Goal: Find specific page/section: Find specific page/section

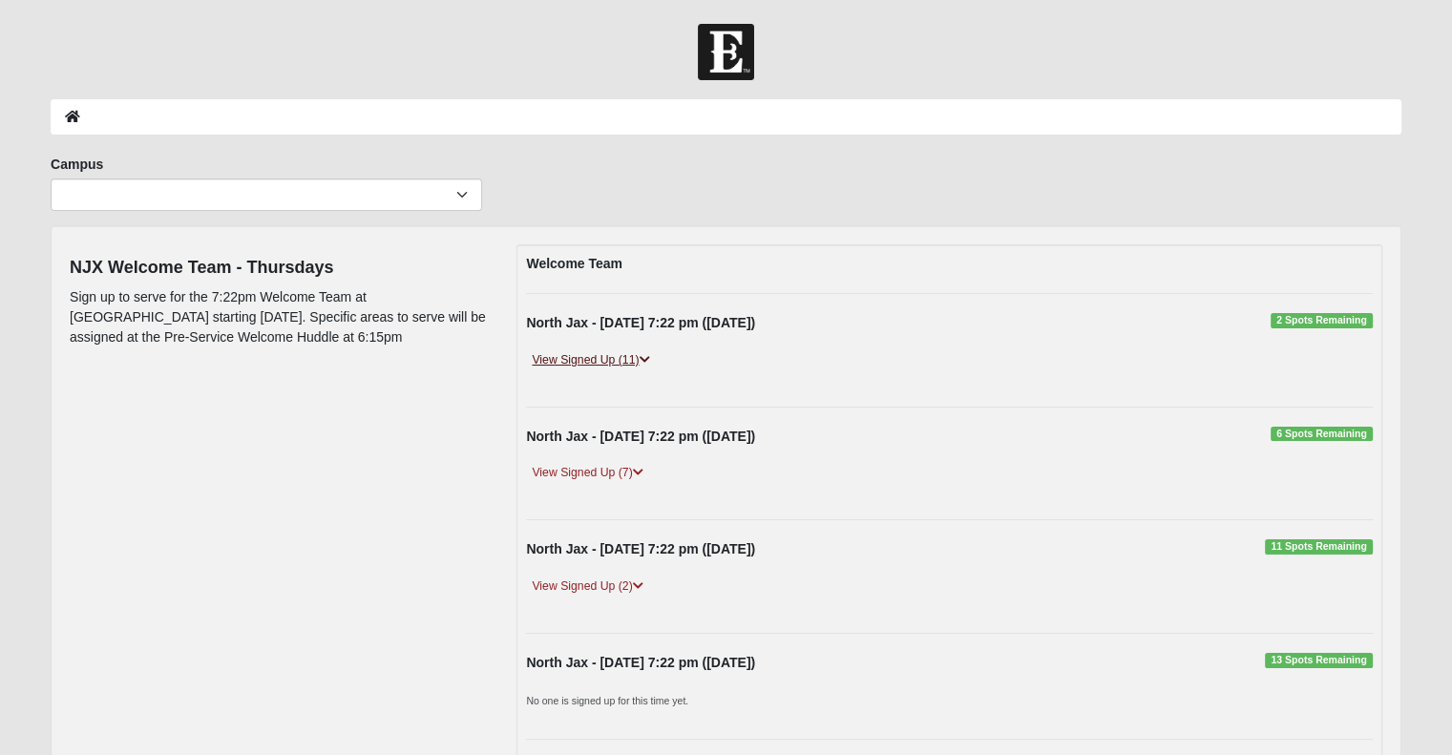
click at [620, 358] on link "View Signed Up (11)" at bounding box center [590, 360] width 129 height 20
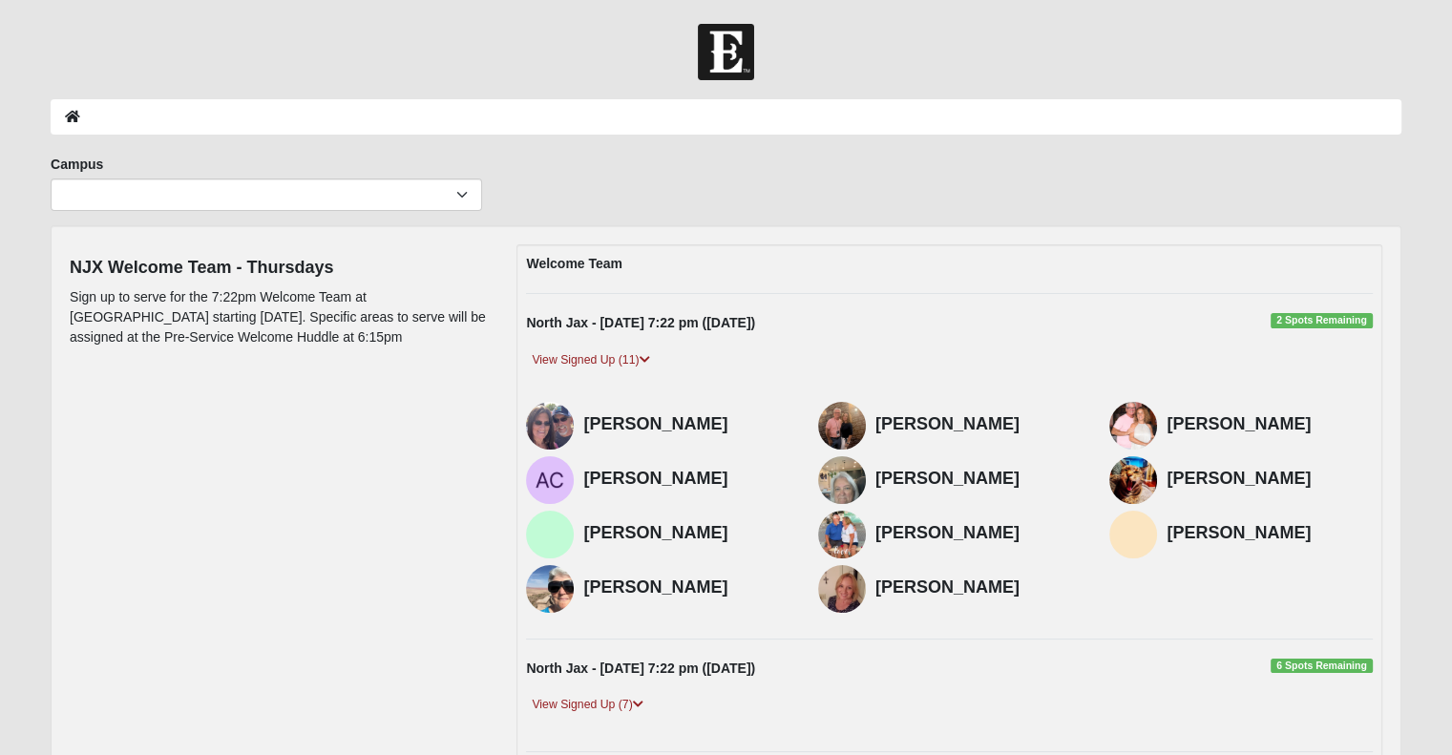
click at [409, 587] on div "NJX Welcome Team - Thursdays Sign up to serve for the 7:22pm Welcome Team at No…" at bounding box center [726, 652] width 1342 height 817
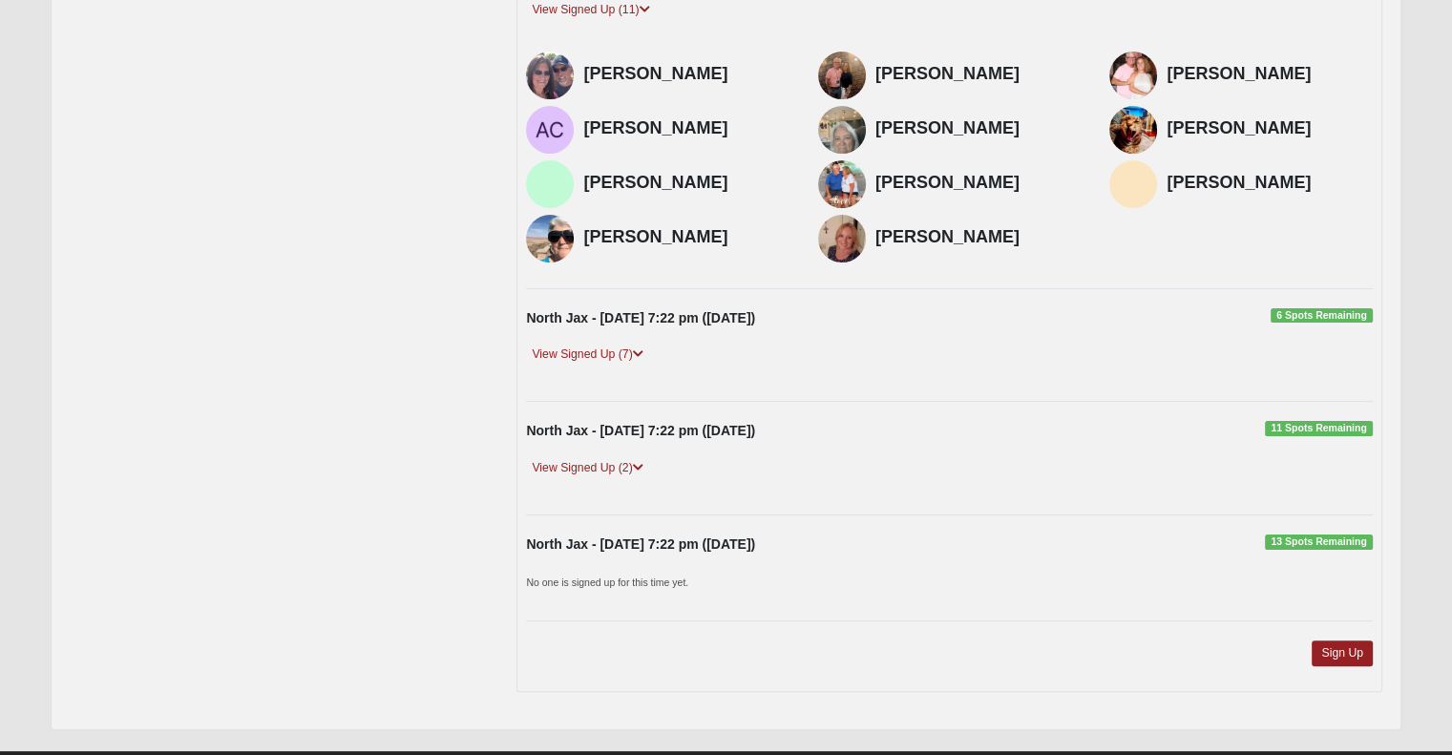
scroll to position [349, 0]
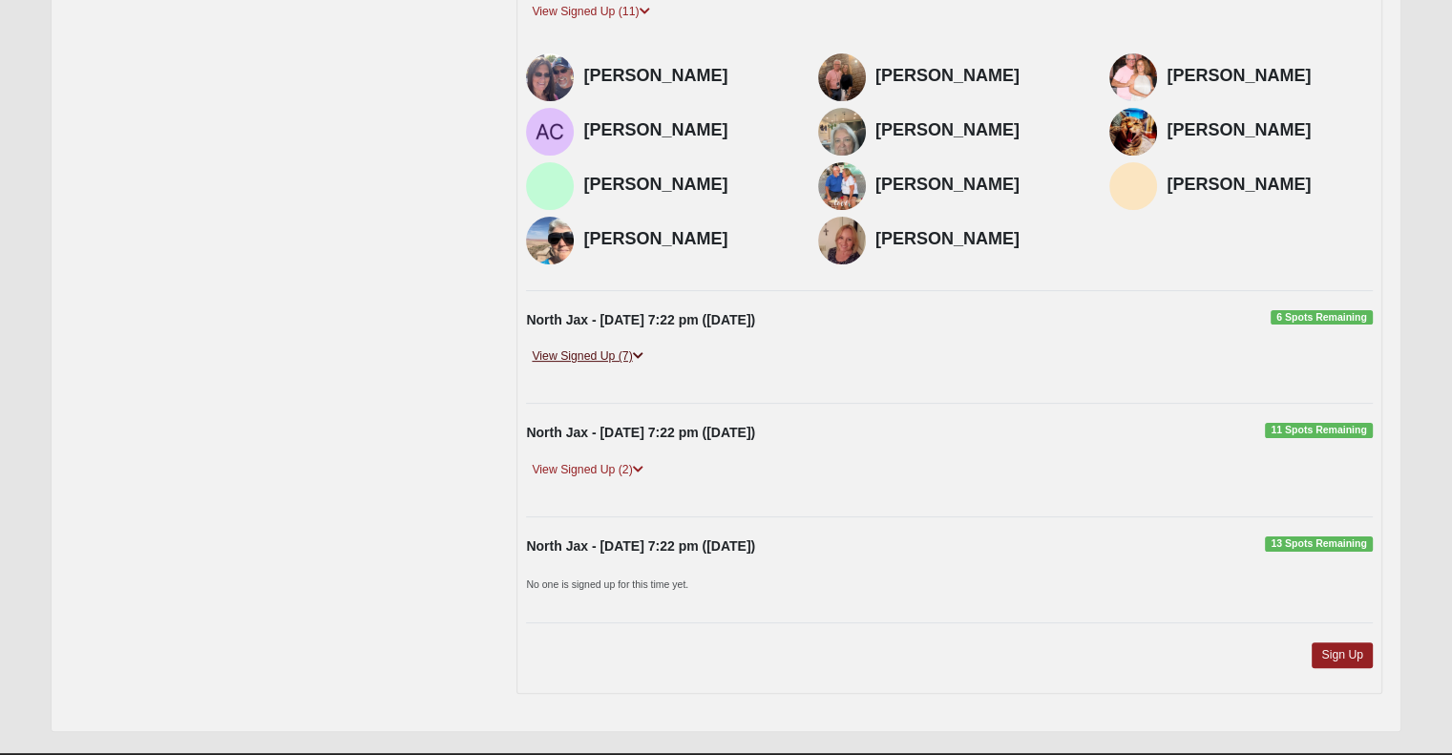
click at [569, 354] on link "View Signed Up (7)" at bounding box center [587, 357] width 122 height 20
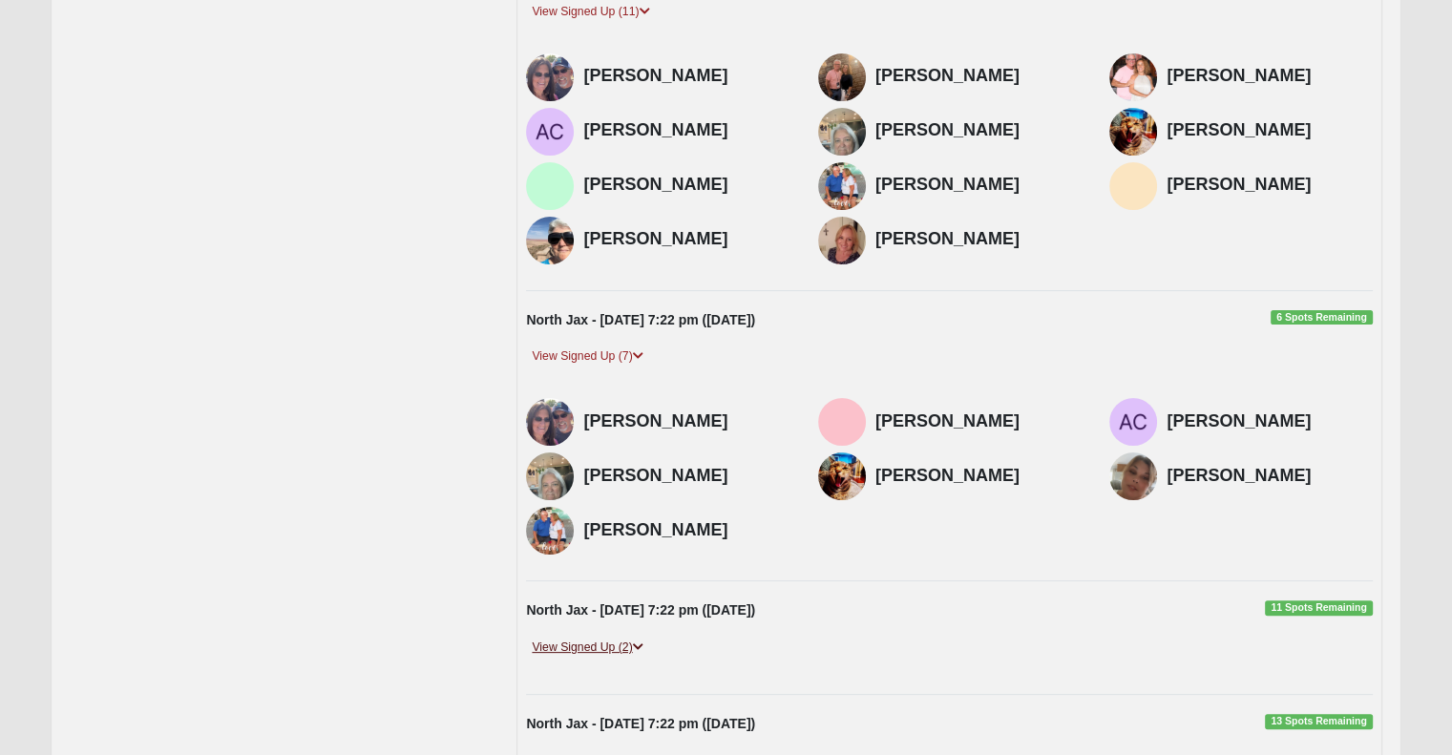
click at [603, 645] on link "View Signed Up (2)" at bounding box center [587, 648] width 122 height 20
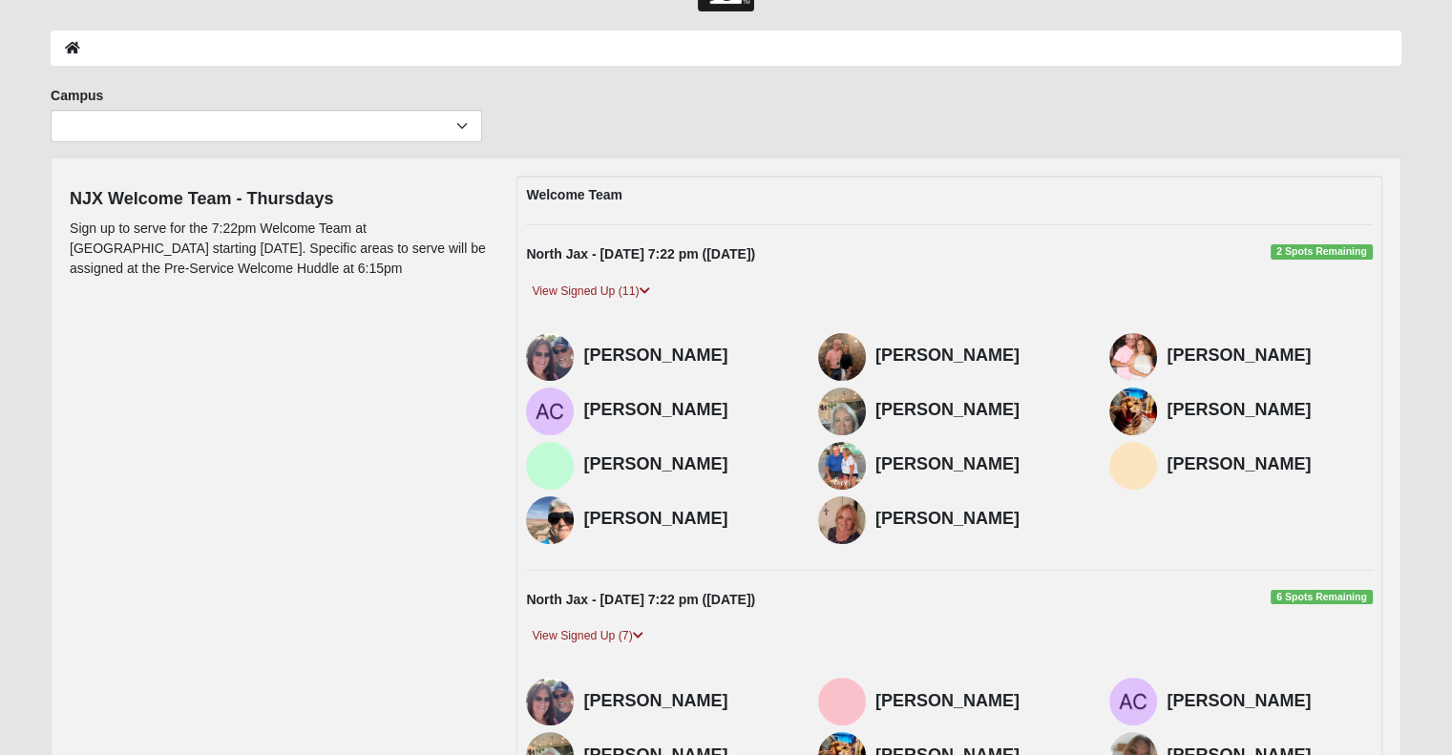
scroll to position [0, 0]
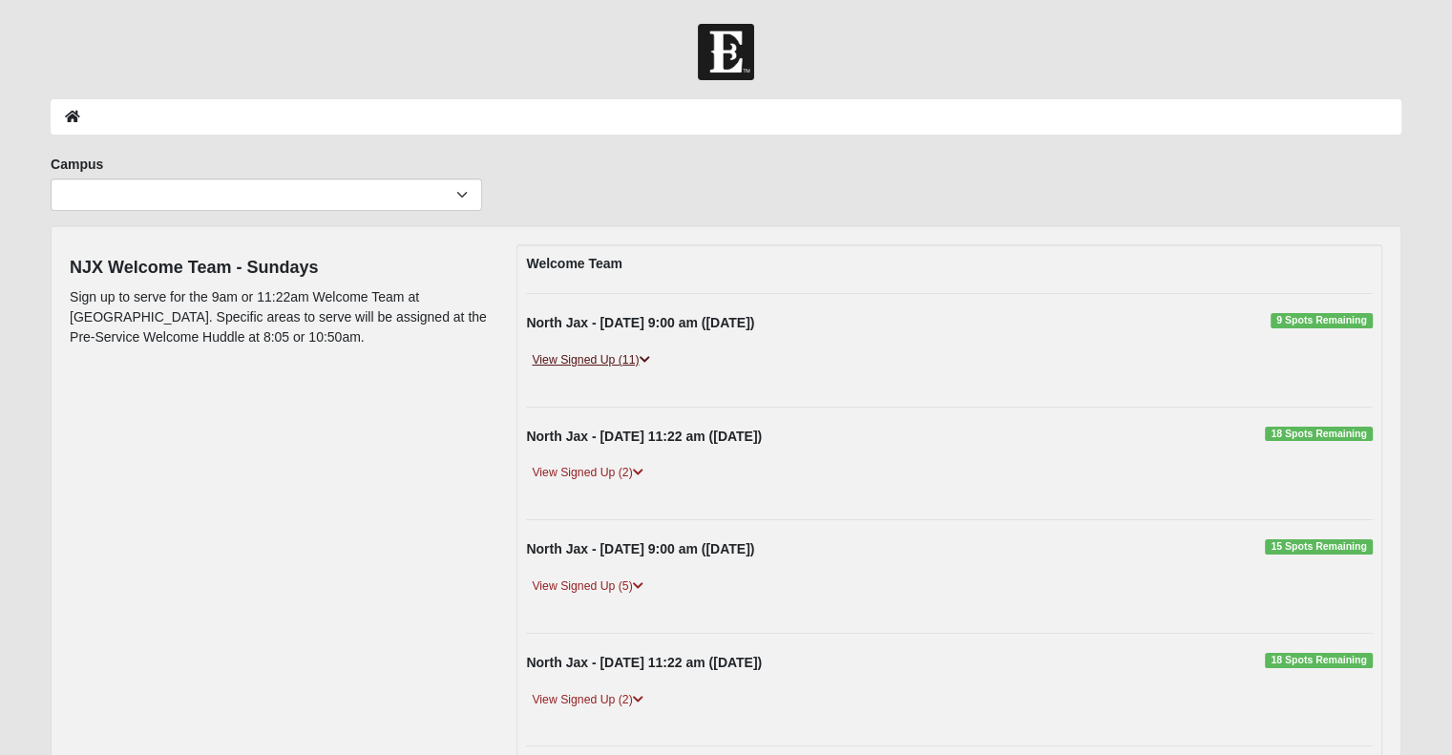
click at [596, 354] on link "View Signed Up (11)" at bounding box center [590, 360] width 129 height 20
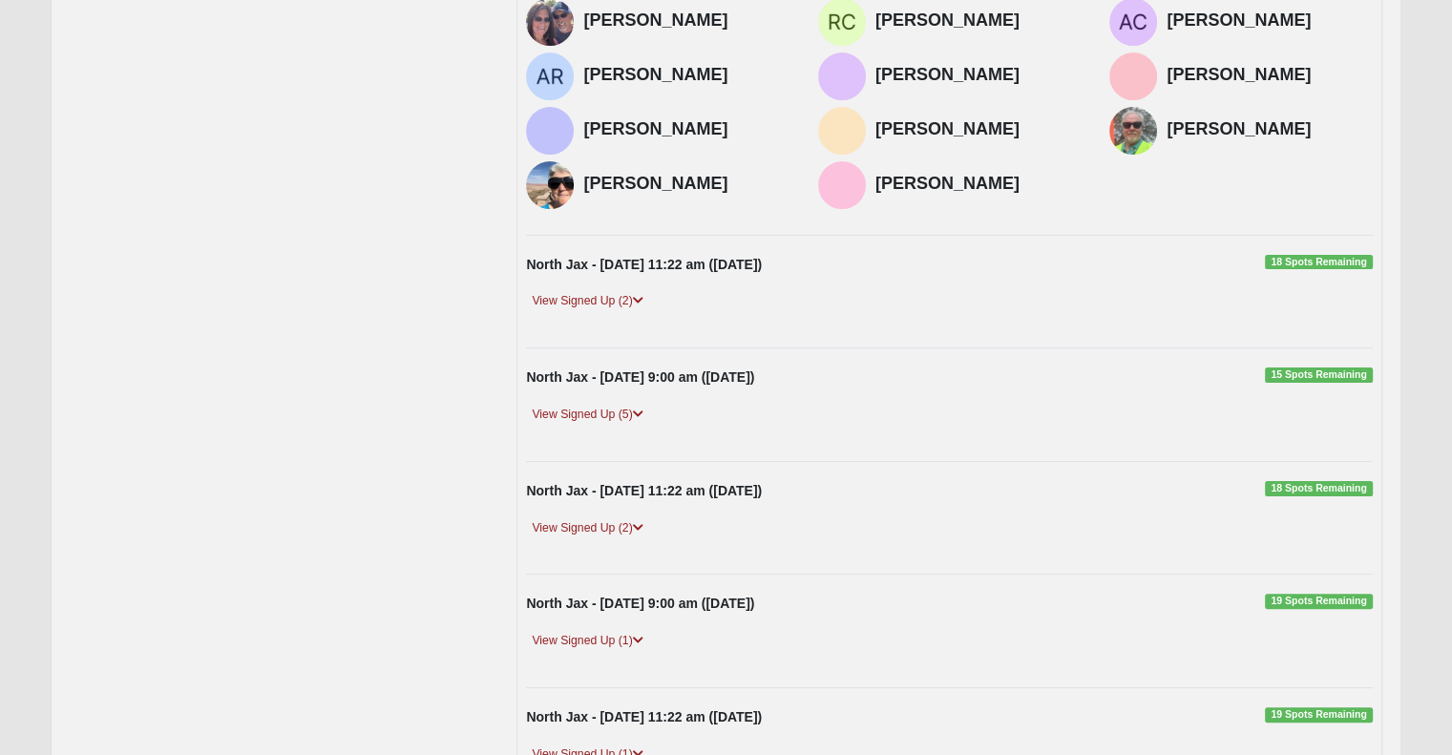
scroll to position [405, 0]
click at [584, 300] on link "View Signed Up (2)" at bounding box center [587, 300] width 122 height 20
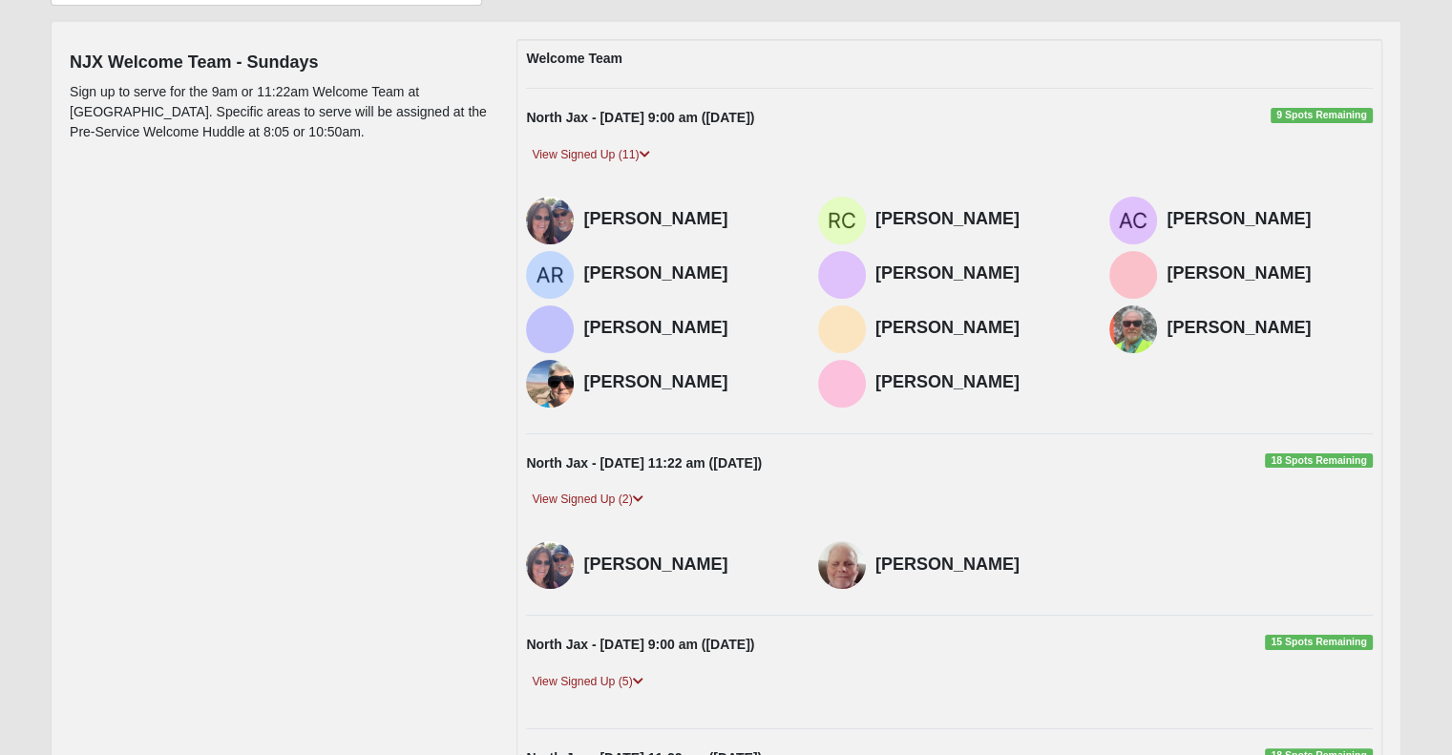
scroll to position [0, 0]
